Goal: Book appointment/travel/reservation

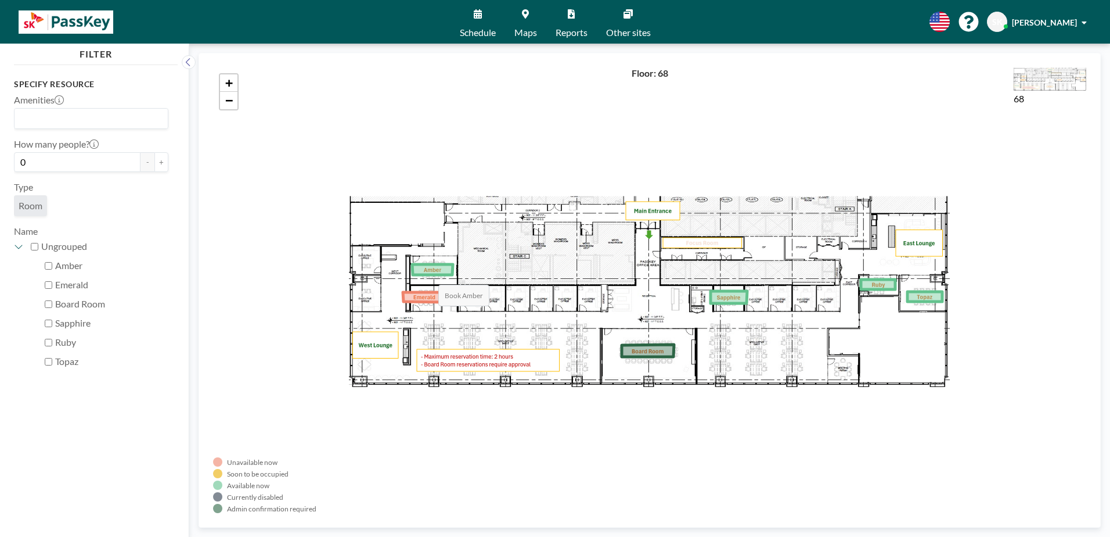
click at [427, 273] on icon at bounding box center [432, 269] width 41 height 10
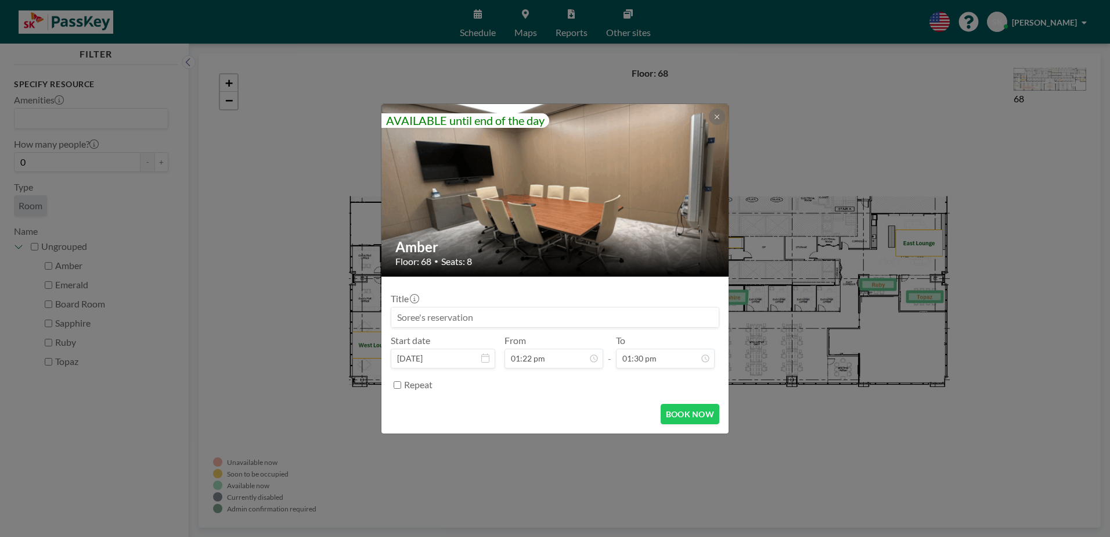
click at [657, 319] on input at bounding box center [554, 317] width 327 height 20
click at [487, 355] on icon at bounding box center [485, 357] width 8 height 9
click at [487, 362] on icon at bounding box center [485, 357] width 8 height 9
click at [587, 414] on div "BOOK NOW" at bounding box center [555, 414] width 329 height 20
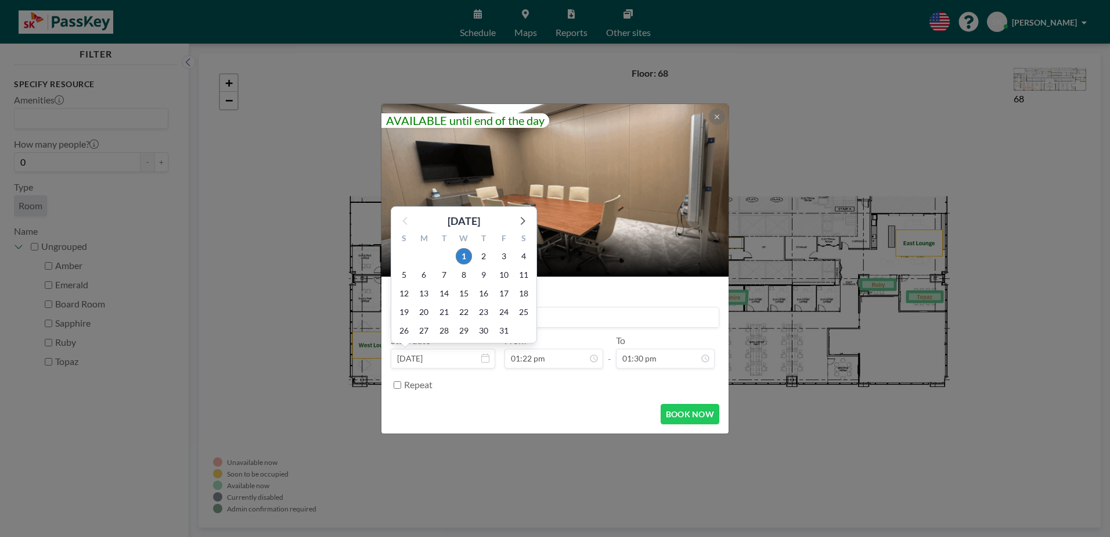
click at [477, 362] on input "[DATE]" at bounding box center [443, 358] width 105 height 20
click at [502, 272] on span "10" at bounding box center [504, 275] width 16 height 16
type input "[DATE]"
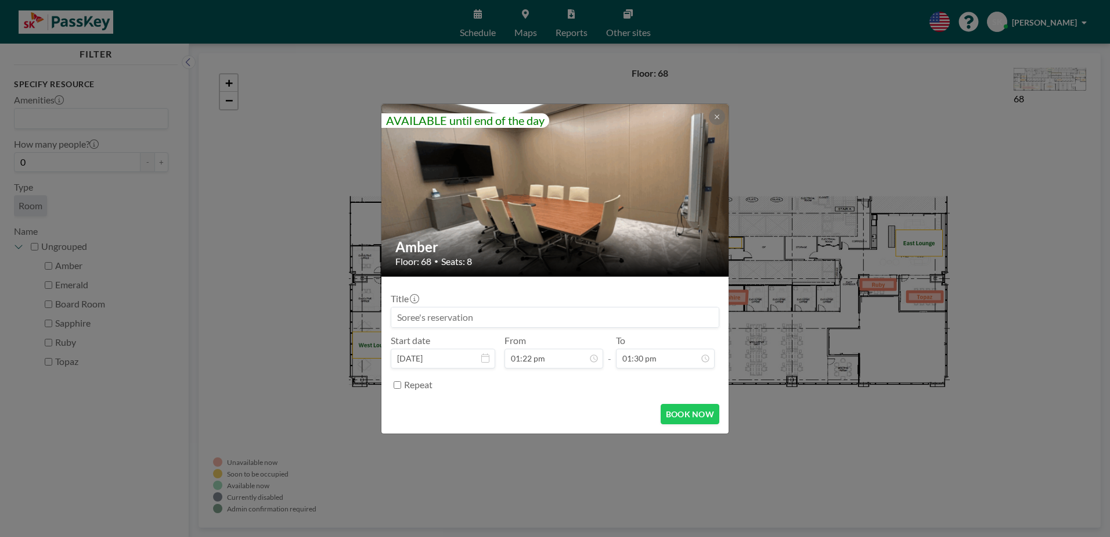
click at [915, 287] on div "AVAILABLE until end of the day Amber Floor: 68 • Seats: 8 Title Start date [DAT…" at bounding box center [555, 268] width 1110 height 537
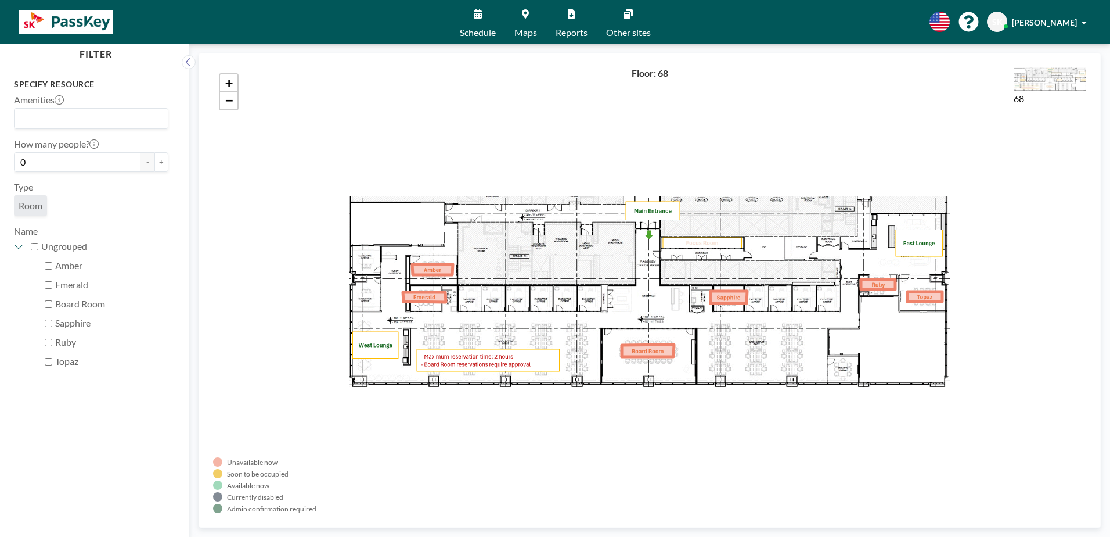
click at [434, 271] on icon at bounding box center [432, 269] width 41 height 10
click at [99, 300] on label "Board Room" at bounding box center [111, 304] width 113 height 12
click at [52, 300] on input "Board Room" at bounding box center [49, 304] width 8 height 8
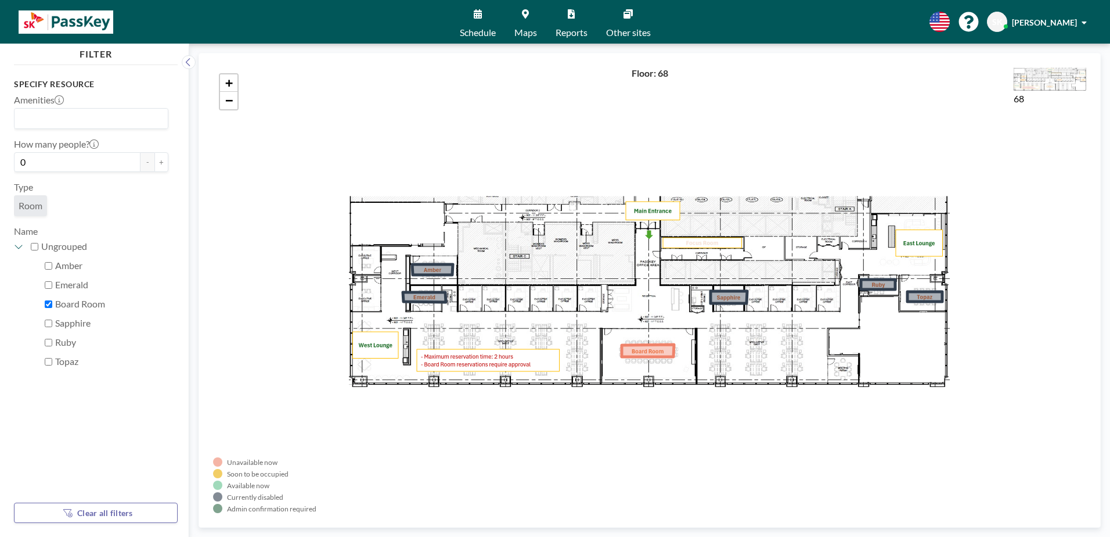
click at [99, 300] on label "Board Room" at bounding box center [111, 304] width 113 height 12
click at [52, 300] on input "Board Room" at bounding box center [49, 304] width 8 height 8
checkbox input "false"
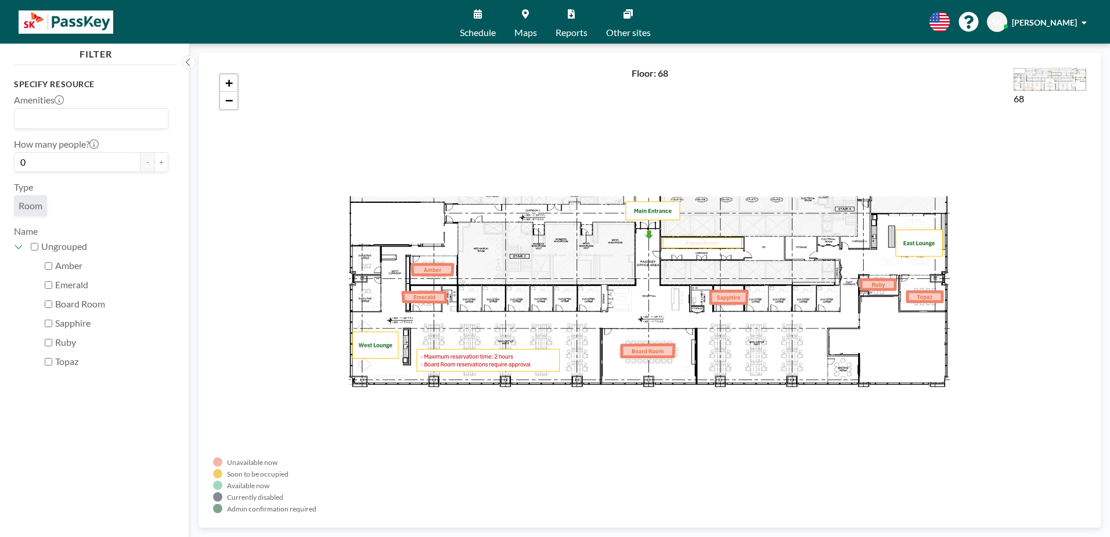
click at [481, 18] on link "Schedule" at bounding box center [478, 22] width 55 height 44
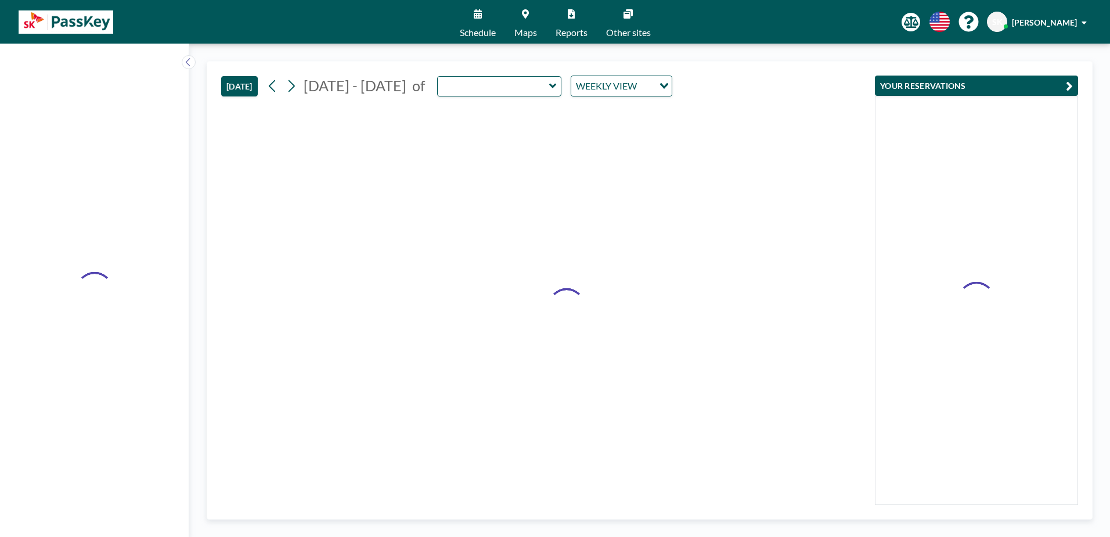
type input "Amber"
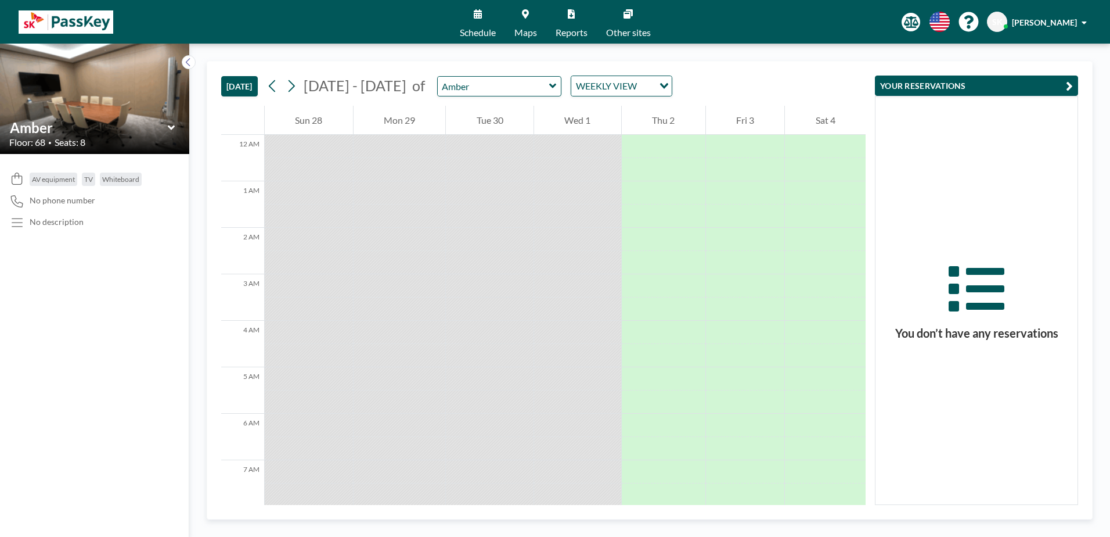
click at [549, 87] on icon at bounding box center [553, 86] width 8 height 12
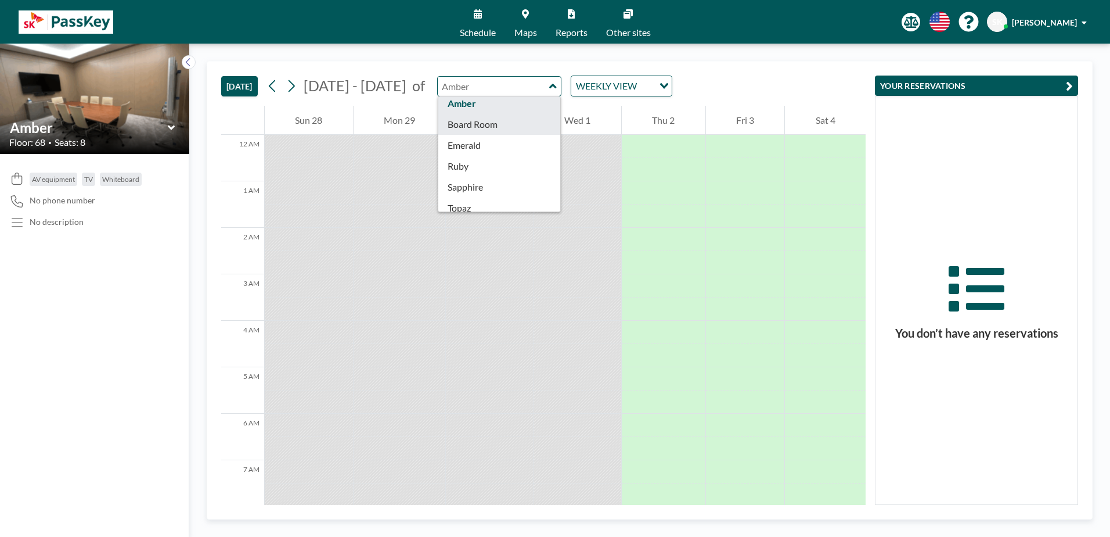
scroll to position [37, 0]
type input "Emerald"
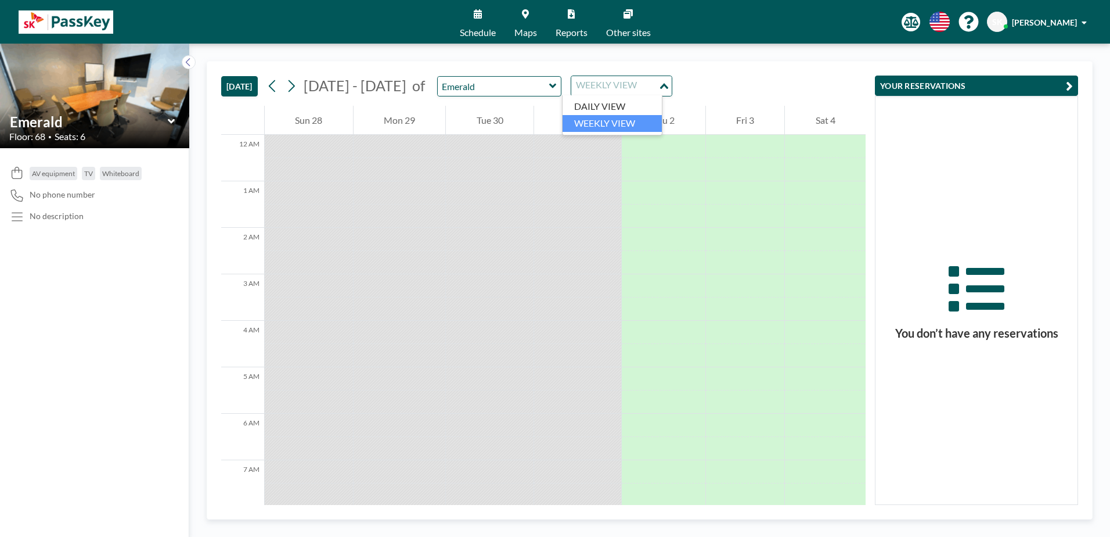
click at [571, 87] on div "WEEKLY VIEW" at bounding box center [614, 84] width 87 height 17
click at [537, 85] on div at bounding box center [499, 86] width 125 height 20
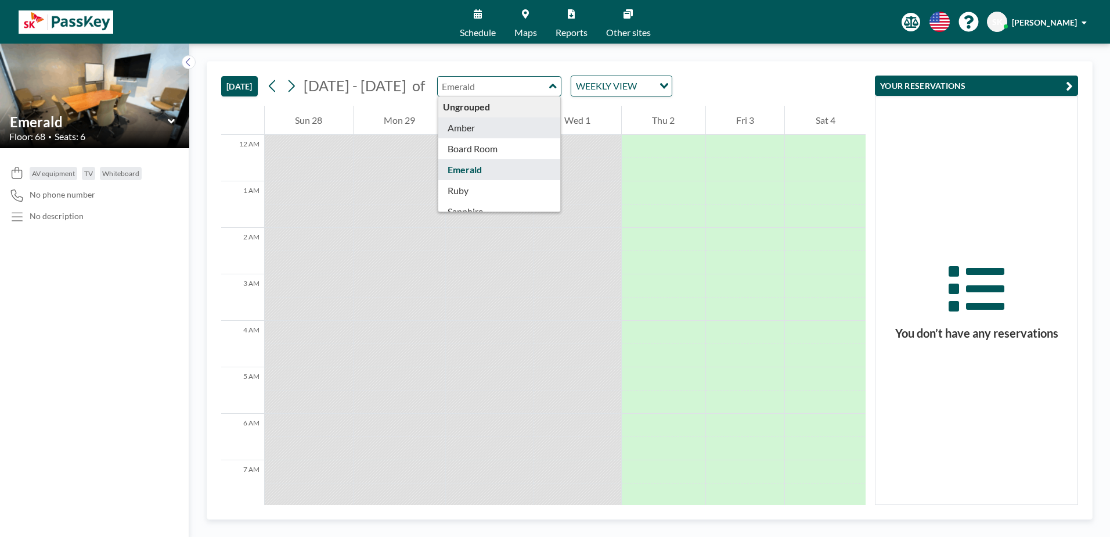
type input "Amber"
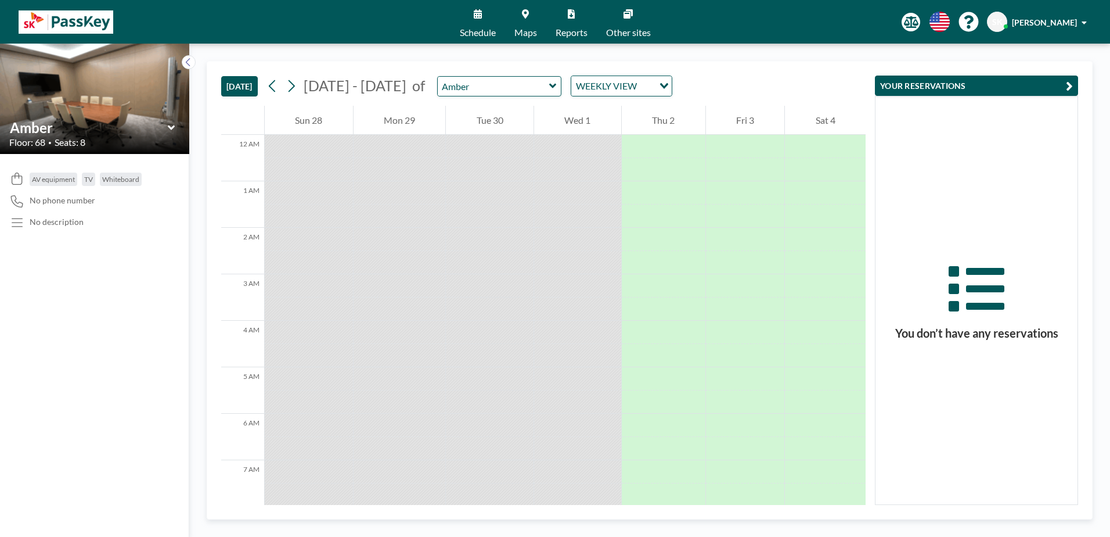
click at [663, 83] on div "[DATE] [DATE] - [DATE] of Amber WEEKLY VIEW Loading..." at bounding box center [543, 84] width 644 height 44
click at [660, 83] on div "Loading..." at bounding box center [664, 84] width 13 height 17
click at [693, 97] on div "[DATE] [DATE] - [DATE] of Amber WEEKLY VIEW Loading..." at bounding box center [543, 84] width 644 height 44
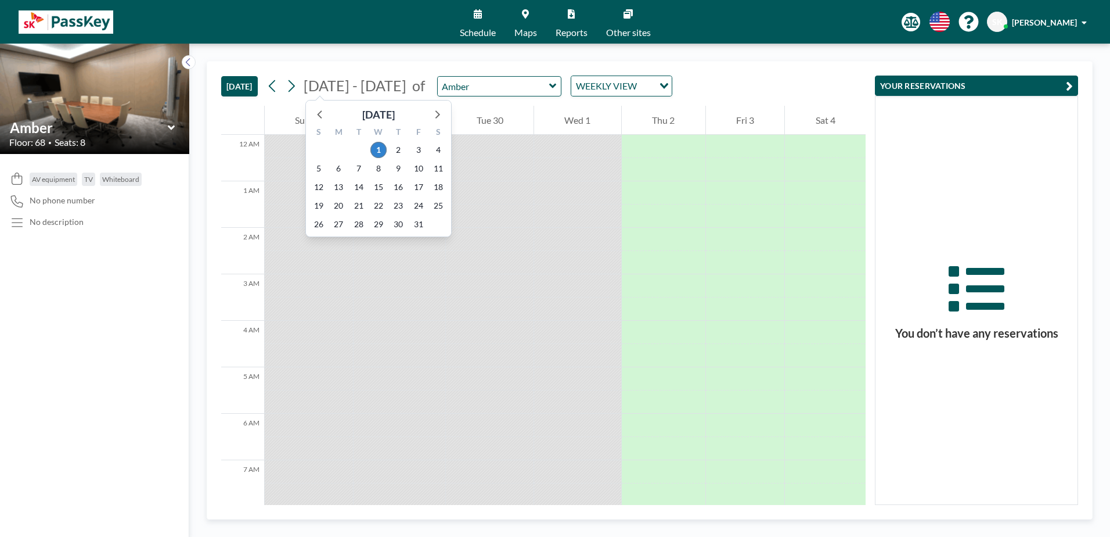
click at [309, 82] on span "[DATE] - [DATE]" at bounding box center [355, 85] width 103 height 17
click at [301, 84] on button at bounding box center [291, 86] width 19 height 19
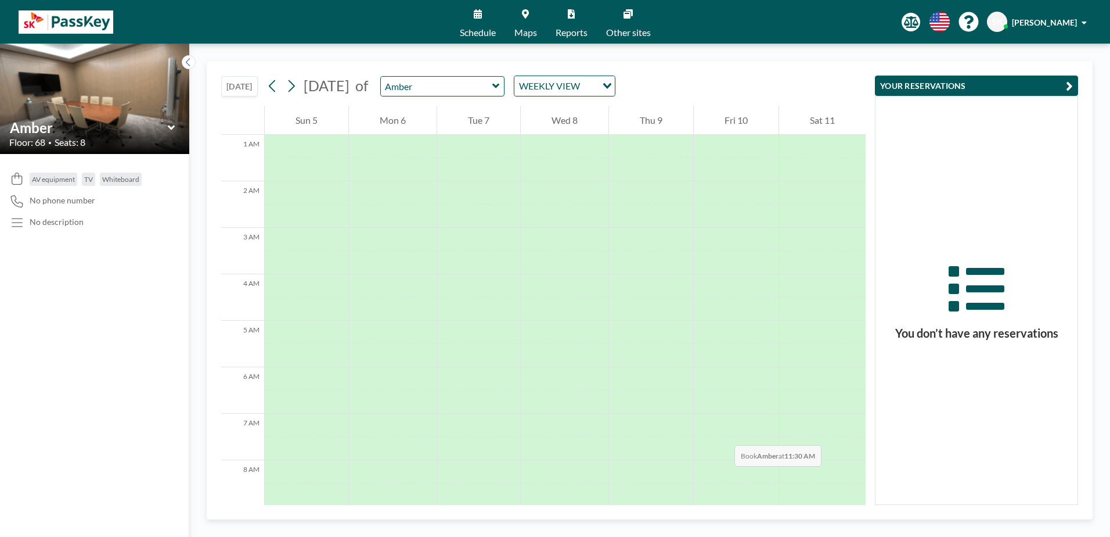
scroll to position [0, 0]
click at [496, 15] on link "Schedule" at bounding box center [478, 22] width 55 height 44
click at [485, 18] on link "Schedule" at bounding box center [478, 22] width 55 height 44
click at [741, 53] on div "[DATE] [DATE] of Amber WEEKLY VIEW Loading... 12 AM 1 AM 2 AM 3 AM 4 AM 5 AM 6 …" at bounding box center [649, 290] width 921 height 493
click at [526, 23] on link "Maps" at bounding box center [525, 22] width 41 height 44
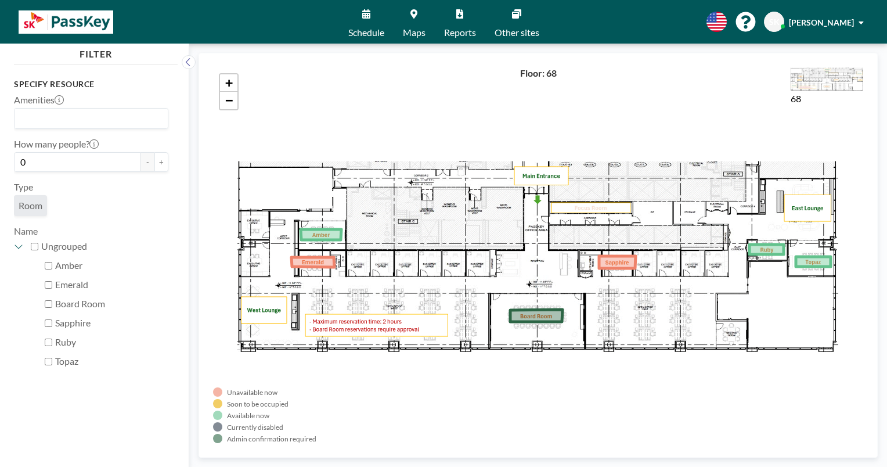
click at [816, 260] on div "68" at bounding box center [827, 255] width 73 height 376
click at [365, 17] on icon at bounding box center [366, 13] width 8 height 9
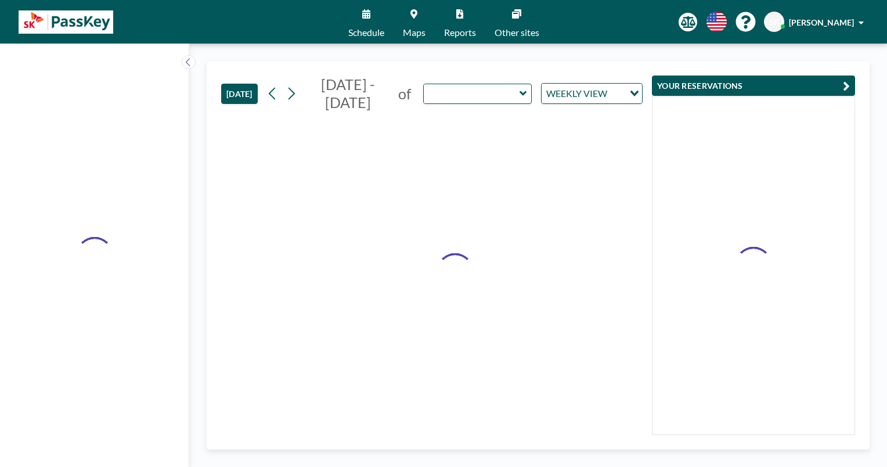
type input "Amber"
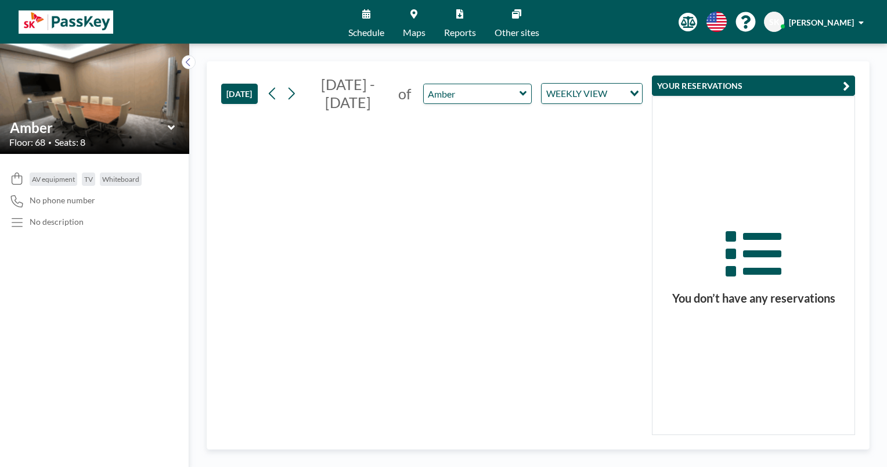
click at [242, 87] on button "[DATE]" at bounding box center [239, 94] width 37 height 20
click at [520, 84] on div "Amber" at bounding box center [477, 94] width 109 height 20
click at [525, 93] on icon at bounding box center [522, 93] width 7 height 5
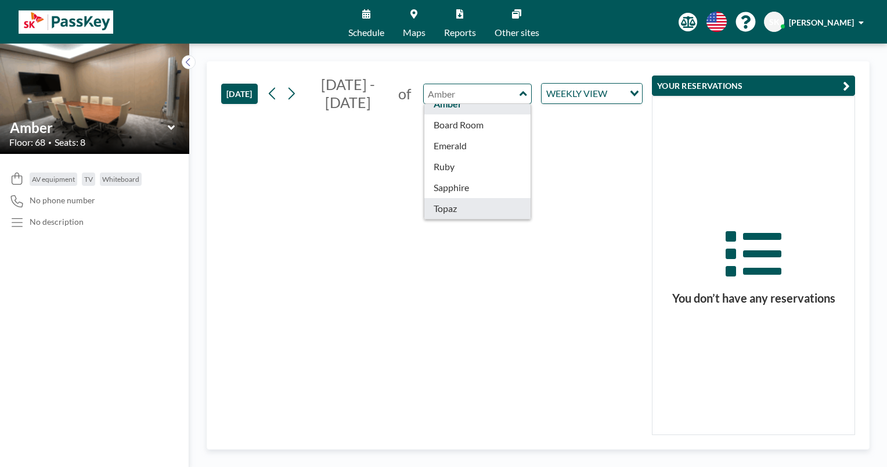
scroll to position [37, 0]
type input "Topaz"
